Goal: Transaction & Acquisition: Purchase product/service

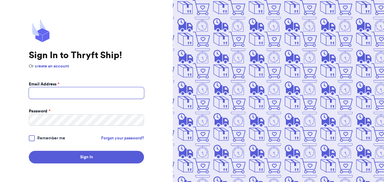
click at [79, 90] on input "Email Address *" at bounding box center [86, 92] width 115 height 11
type input "[EMAIL_ADDRESS][DOMAIN_NAME]"
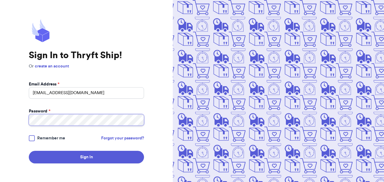
click at [29, 151] on button "Sign In" at bounding box center [86, 157] width 115 height 13
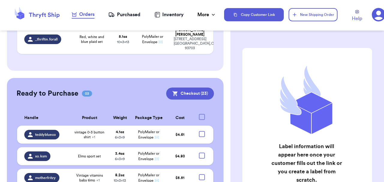
scroll to position [183, 0]
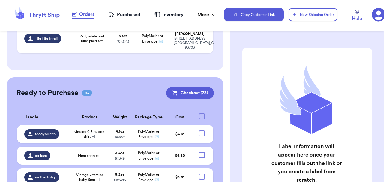
click at [49, 172] on div "motherfritzy" at bounding box center [41, 177] width 35 height 10
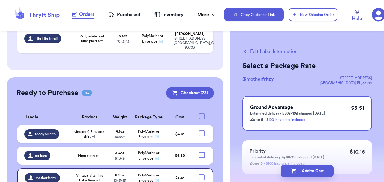
click at [262, 52] on button "Edit Label Information" at bounding box center [269, 51] width 55 height 7
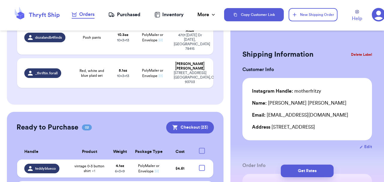
scroll to position [192, 0]
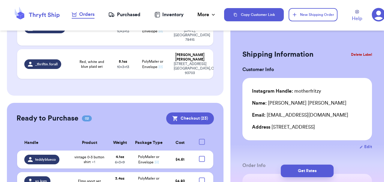
click at [312, 92] on div "Instagram Handle: motherfritzy" at bounding box center [286, 91] width 69 height 7
click at [39, 138] on table "Handle Product Weight Package Type Cost teddyblueco vintage 0-3 button shirt + …" at bounding box center [114, 165] width 197 height 66
click at [37, 179] on span "xo.ksm" at bounding box center [41, 181] width 12 height 5
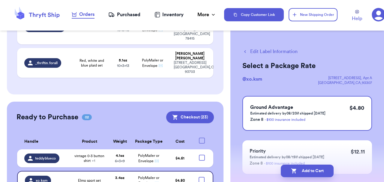
click at [253, 47] on div "Edit Label Information Select a Package Rate @ xo.ksm [STREET_ADDRESS] Ground A…" at bounding box center [306, 147] width 153 height 223
click at [253, 55] on button "Edit Label Information" at bounding box center [269, 51] width 55 height 7
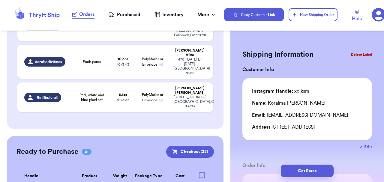
scroll to position [199, 0]
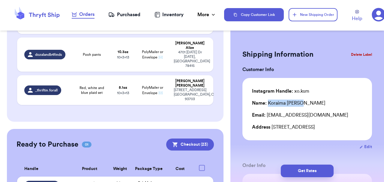
drag, startPoint x: 304, startPoint y: 103, endPoint x: 268, endPoint y: 105, distance: 35.7
click at [268, 105] on div "Name: [PERSON_NAME]" at bounding box center [307, 102] width 110 height 7
copy div "[PERSON_NAME]"
drag, startPoint x: 311, startPoint y: 90, endPoint x: 294, endPoint y: 90, distance: 17.1
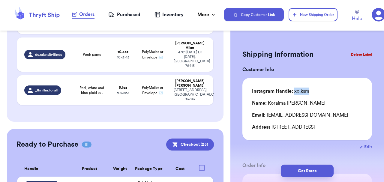
click at [294, 90] on div "Instagram Handle: xo.ksm" at bounding box center [307, 91] width 110 height 7
copy div "xo.ksm"
drag, startPoint x: 277, startPoint y: 135, endPoint x: 272, endPoint y: 126, distance: 10.0
click at [272, 126] on div "Address [STREET_ADDRESS]" at bounding box center [307, 126] width 110 height 7
copy div "[STREET_ADDRESS]"
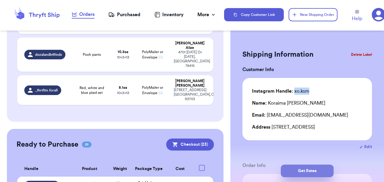
click at [290, 167] on button "Get Rates" at bounding box center [307, 171] width 53 height 13
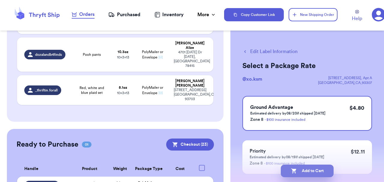
click at [295, 173] on icon "button" at bounding box center [294, 171] width 6 height 6
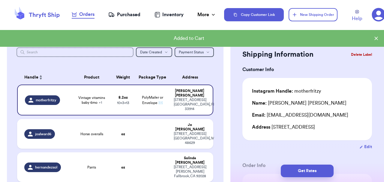
scroll to position [0, 0]
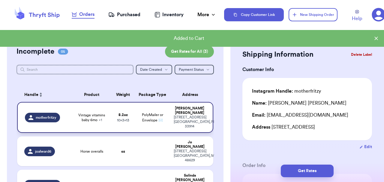
click at [47, 116] on span "motherfritzy" at bounding box center [46, 117] width 21 height 5
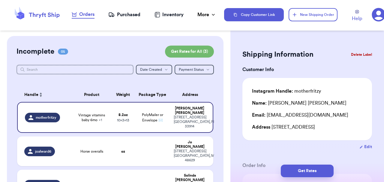
drag, startPoint x: 361, startPoint y: 126, endPoint x: 272, endPoint y: 125, distance: 88.7
click at [272, 125] on div "Address [STREET_ADDRESS]" at bounding box center [307, 126] width 110 height 7
copy div "[STREET_ADDRESS]"
click at [296, 171] on button "Get Rates" at bounding box center [307, 171] width 53 height 13
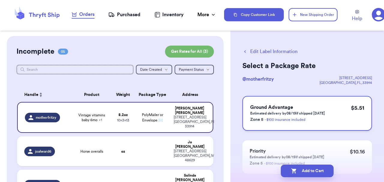
click at [307, 111] on p "Estimated delivery by 08/19 if shipped [DATE]" at bounding box center [287, 113] width 75 height 5
click at [308, 169] on button "Add to Cart" at bounding box center [307, 171] width 53 height 13
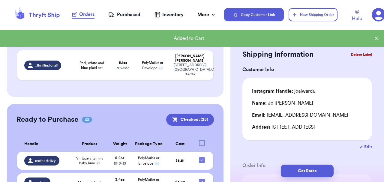
scroll to position [190, 0]
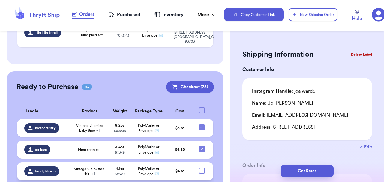
click at [40, 169] on span "teddyblueco" at bounding box center [45, 171] width 21 height 5
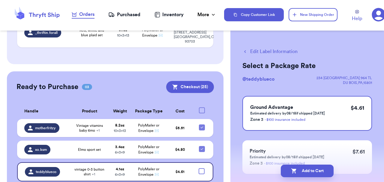
click at [262, 48] on button "Edit Label Information" at bounding box center [269, 51] width 55 height 7
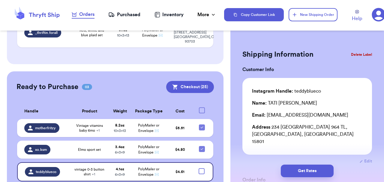
scroll to position [201, 0]
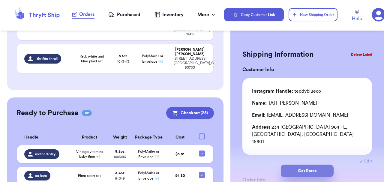
click at [295, 170] on button "Get Rates" at bounding box center [307, 171] width 53 height 13
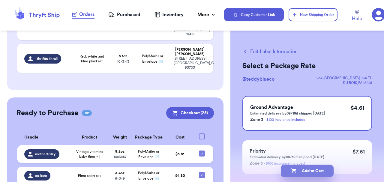
click at [308, 168] on button "Add to Cart" at bounding box center [307, 171] width 53 height 13
